Goal: Transaction & Acquisition: Purchase product/service

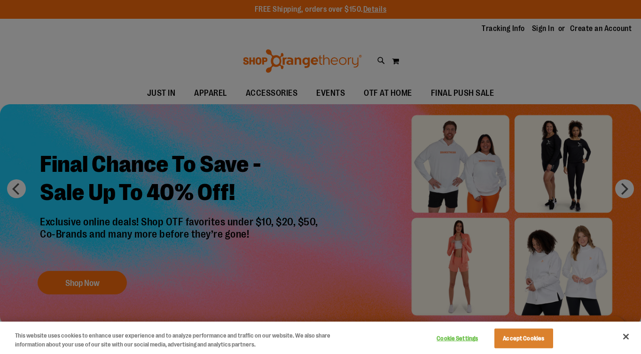
click at [350, 67] on div at bounding box center [320, 177] width 641 height 354
click at [630, 339] on button "Close" at bounding box center [625, 337] width 21 height 21
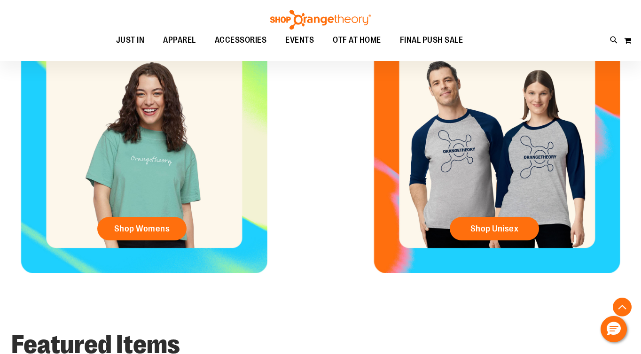
scroll to position [389, 0]
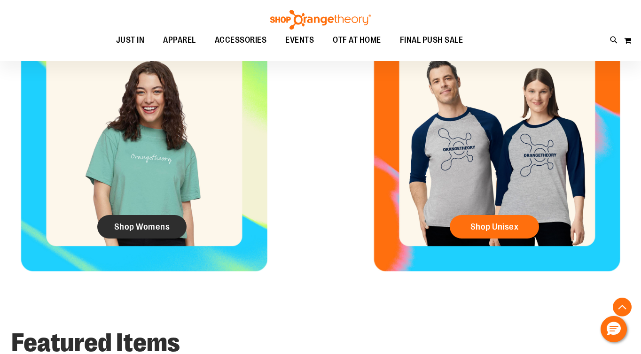
click at [166, 231] on span "Shop Womens" at bounding box center [142, 227] width 56 height 10
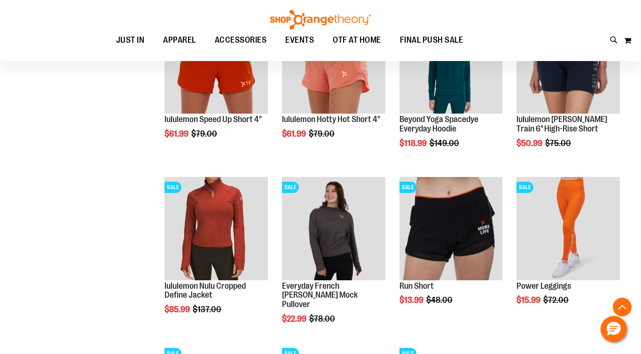
scroll to position [1182, 0]
